Goal: Browse casually

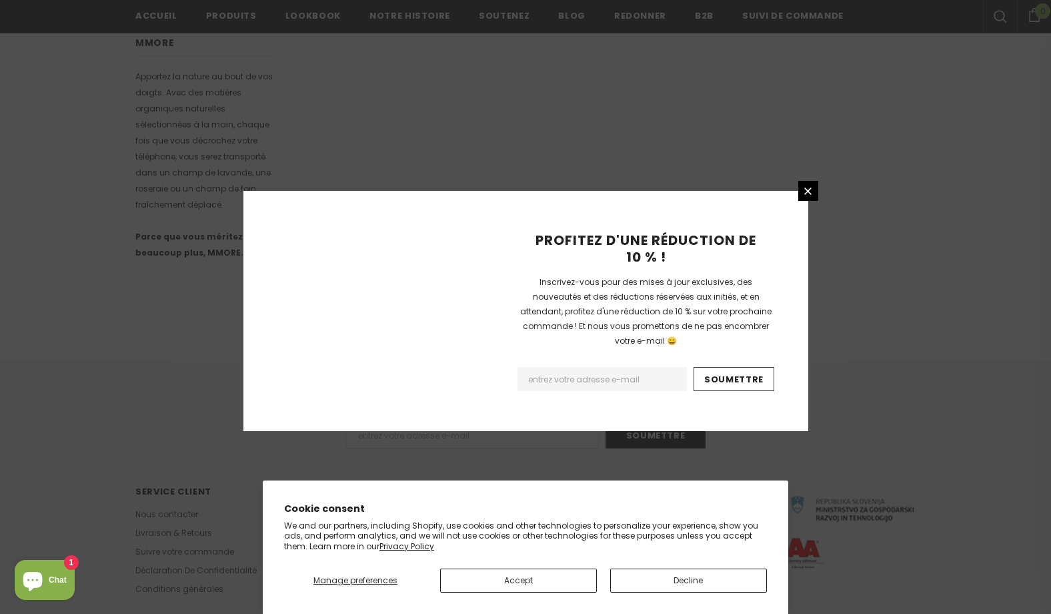
scroll to position [786, 0]
